Goal: Find contact information: Find contact information

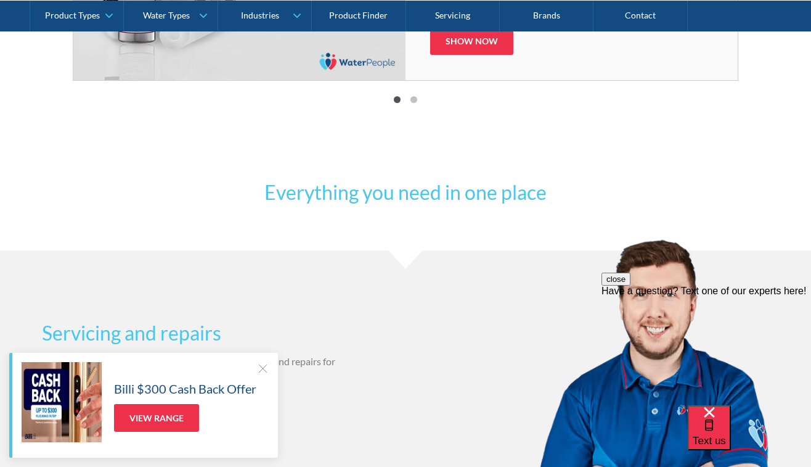
scroll to position [828, 0]
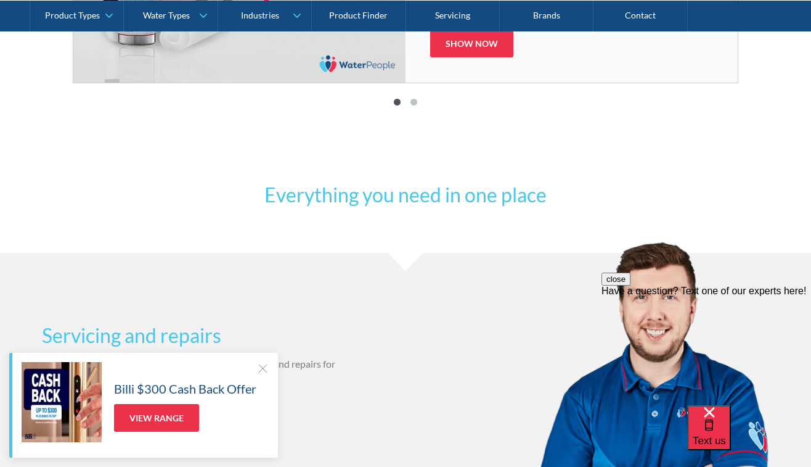
click at [262, 369] on div at bounding box center [263, 368] width 12 height 12
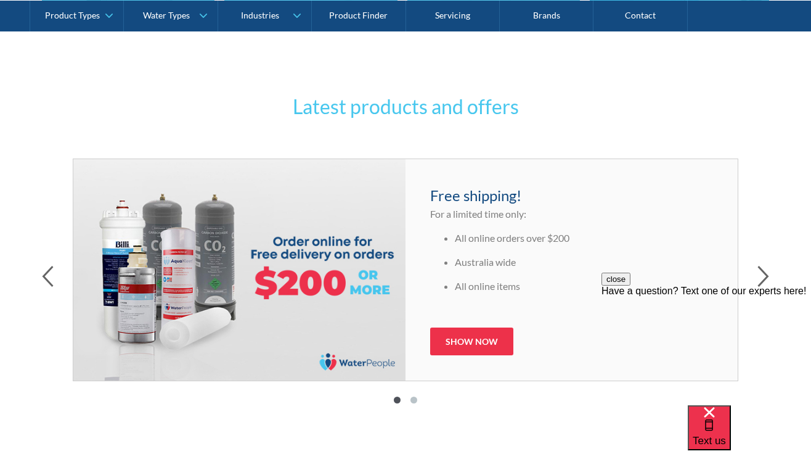
scroll to position [0, 0]
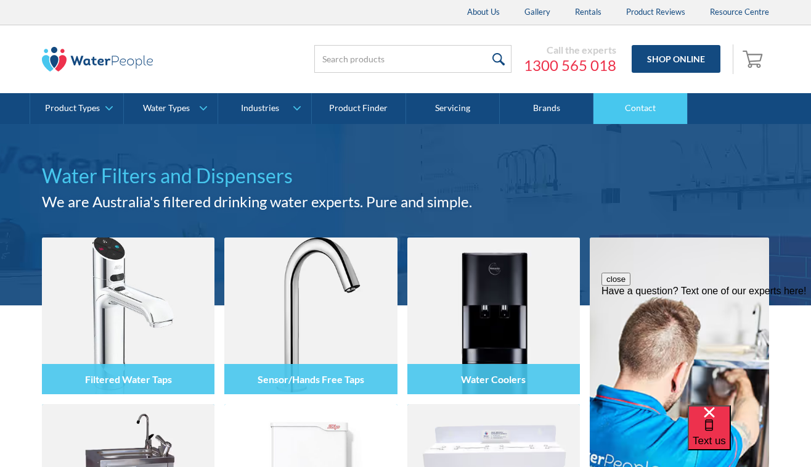
click at [644, 105] on link "Contact" at bounding box center [641, 108] width 94 height 31
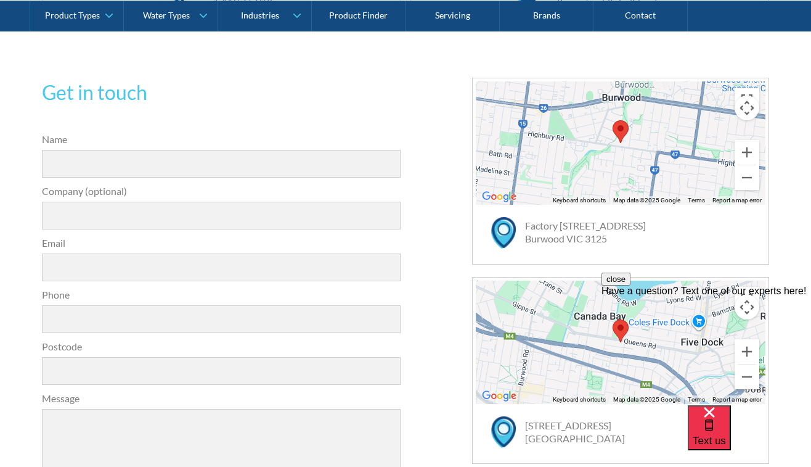
scroll to position [344, 0]
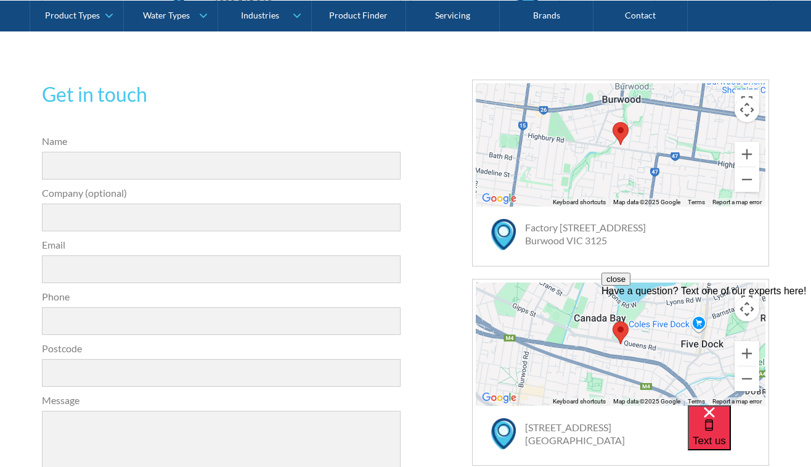
click at [681, 163] on div at bounding box center [621, 144] width 290 height 123
click at [632, 162] on div at bounding box center [621, 144] width 290 height 123
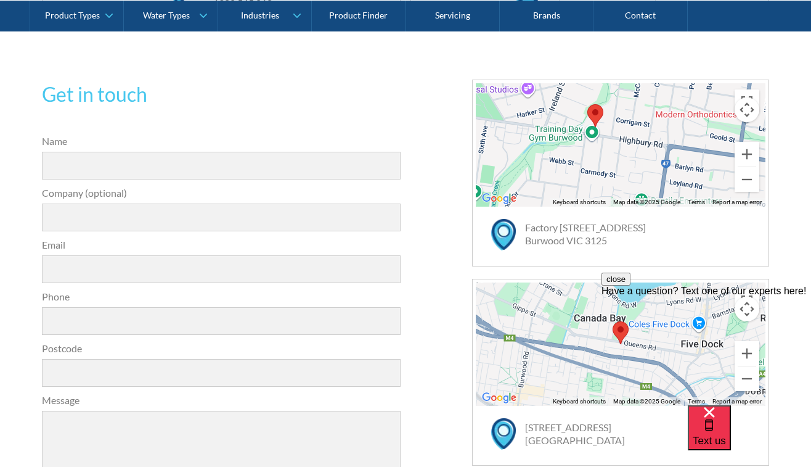
drag, startPoint x: 635, startPoint y: 160, endPoint x: 619, endPoint y: 160, distance: 16.0
click at [619, 160] on div at bounding box center [621, 144] width 290 height 123
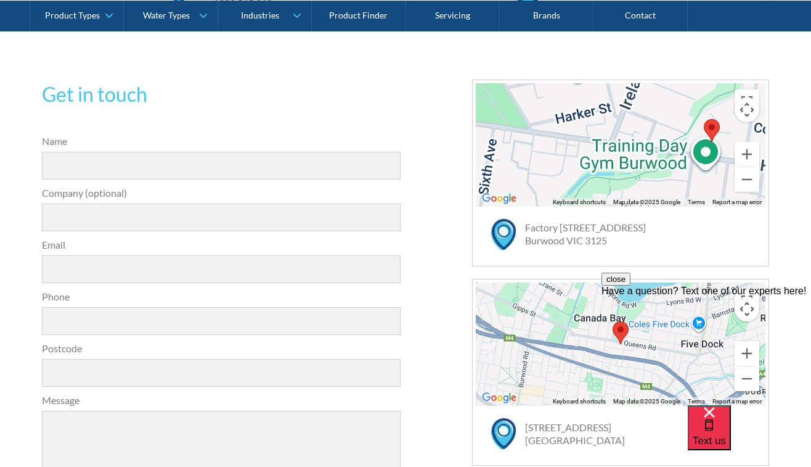
scroll to position [0, 0]
